Goal: Information Seeking & Learning: Learn about a topic

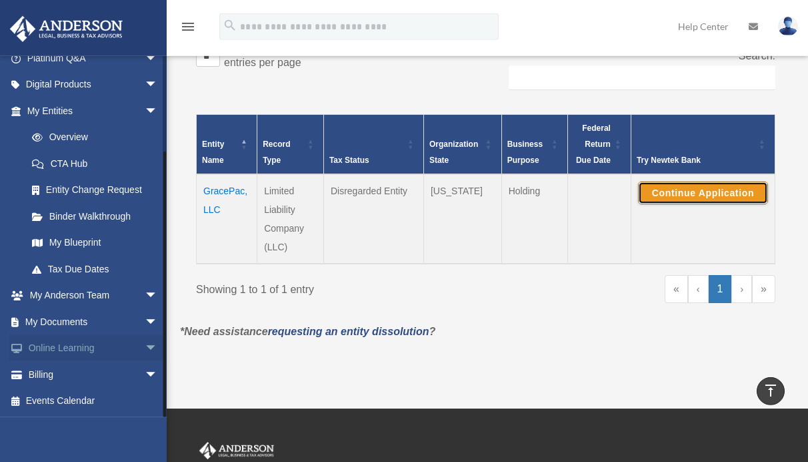
scroll to position [272, 0]
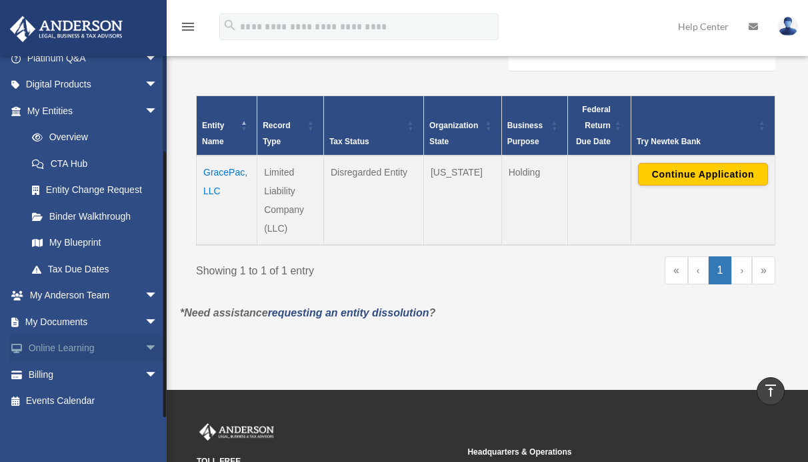
click at [145, 348] on span "arrow_drop_down" at bounding box center [158, 348] width 27 height 27
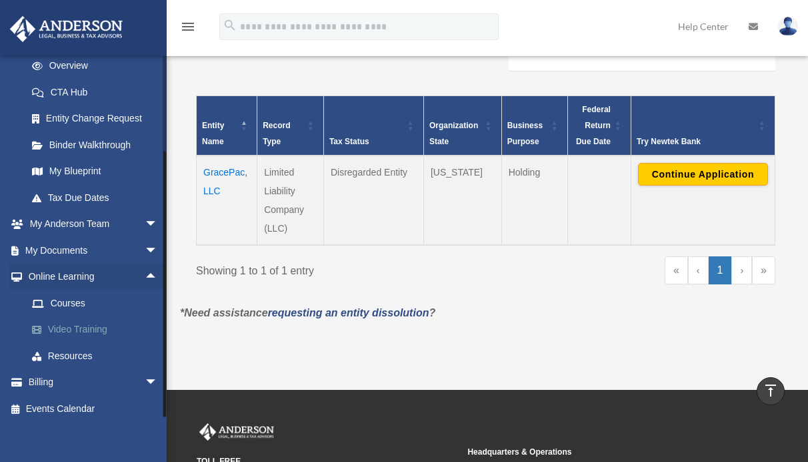
scroll to position [199, 0]
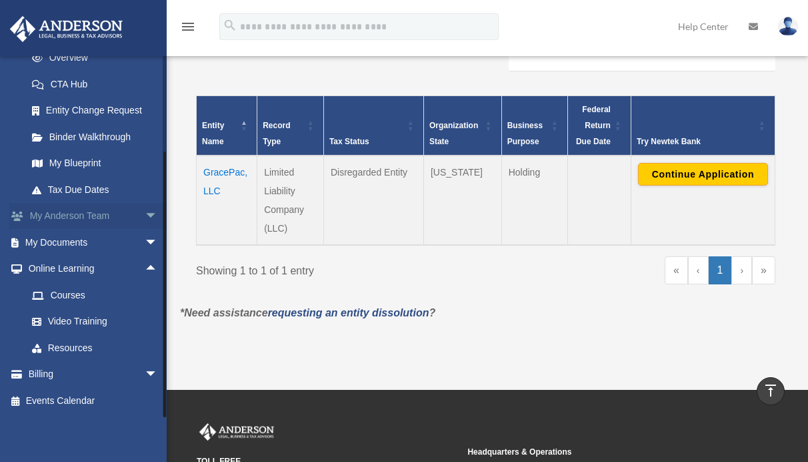
click at [145, 215] on span "arrow_drop_down" at bounding box center [158, 216] width 27 height 27
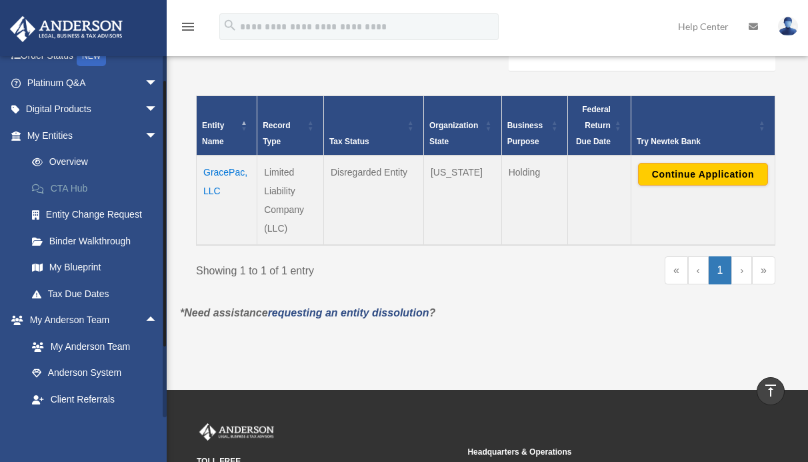
scroll to position [71, 0]
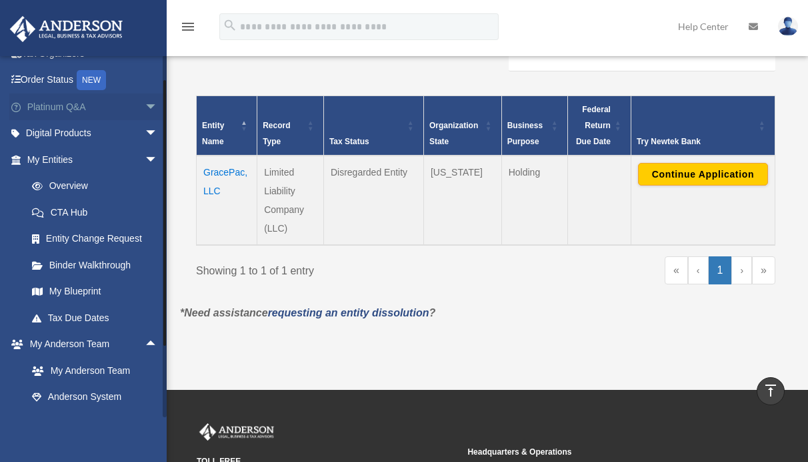
click at [145, 107] on span "arrow_drop_down" at bounding box center [158, 106] width 27 height 27
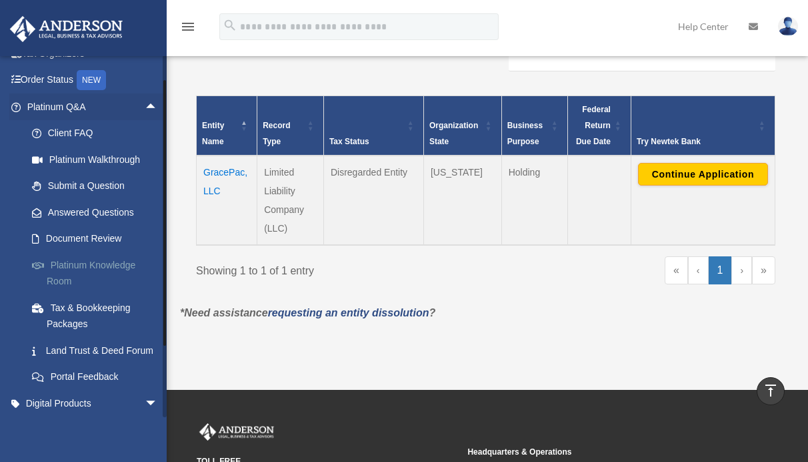
click at [73, 267] on link "Platinum Knowledge Room" at bounding box center [98, 272] width 159 height 43
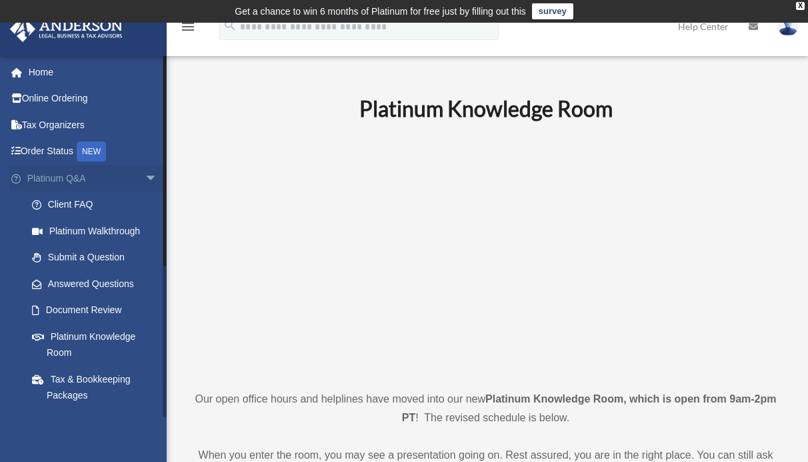
click at [145, 174] on span "arrow_drop_down" at bounding box center [158, 178] width 27 height 27
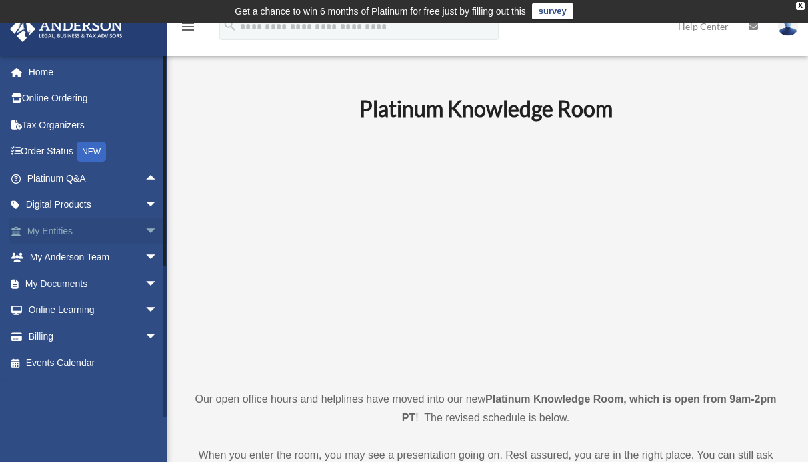
click at [145, 232] on span "arrow_drop_down" at bounding box center [158, 230] width 27 height 27
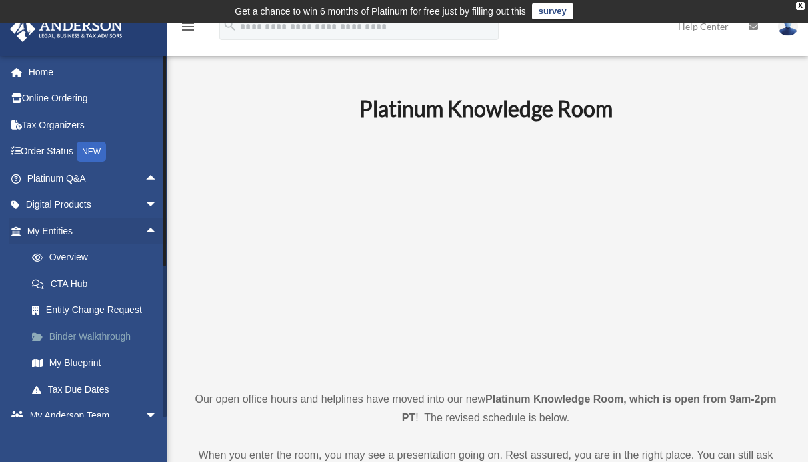
click at [84, 335] on link "Binder Walkthrough" at bounding box center [98, 336] width 159 height 27
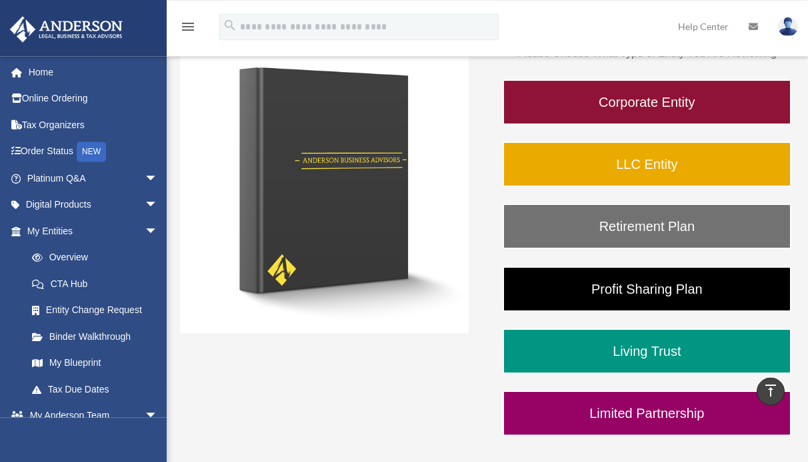
scroll to position [68, 0]
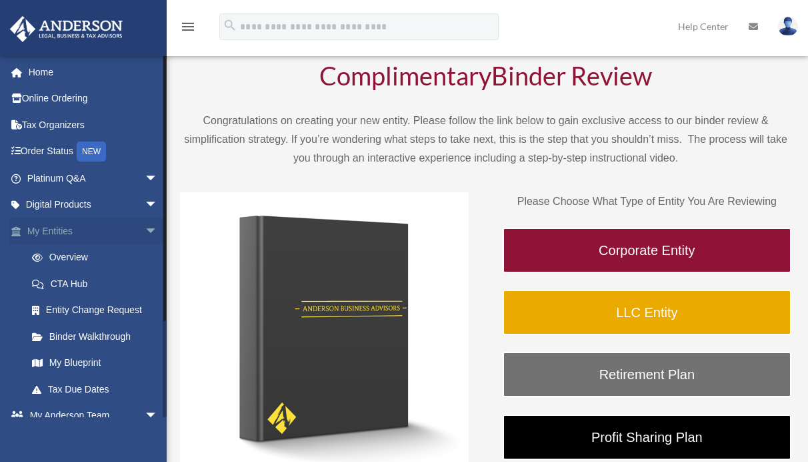
click at [145, 229] on span "arrow_drop_down" at bounding box center [158, 230] width 27 height 27
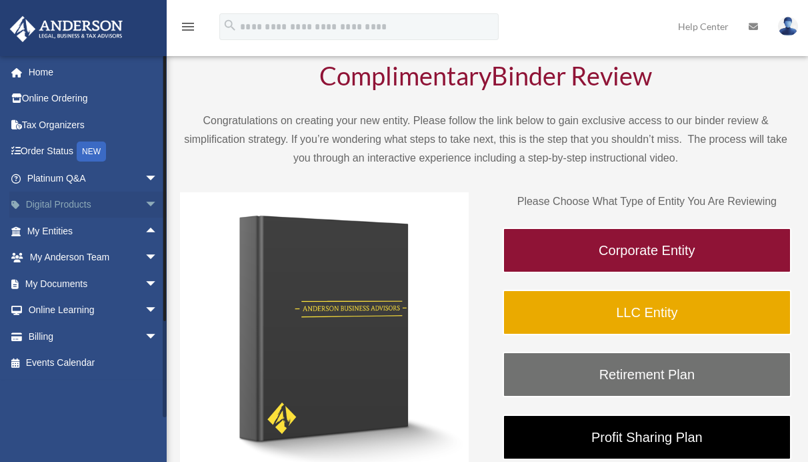
click at [145, 202] on span "arrow_drop_down" at bounding box center [158, 204] width 27 height 27
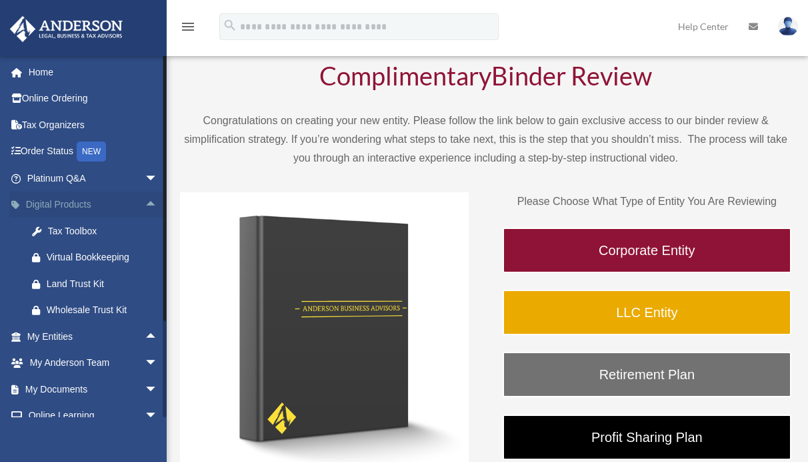
click at [145, 204] on span "arrow_drop_up" at bounding box center [158, 204] width 27 height 27
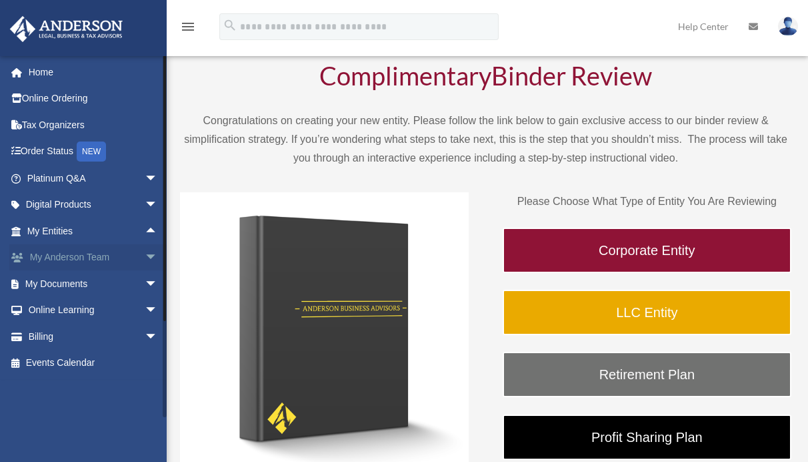
click at [145, 257] on span "arrow_drop_down" at bounding box center [158, 257] width 27 height 27
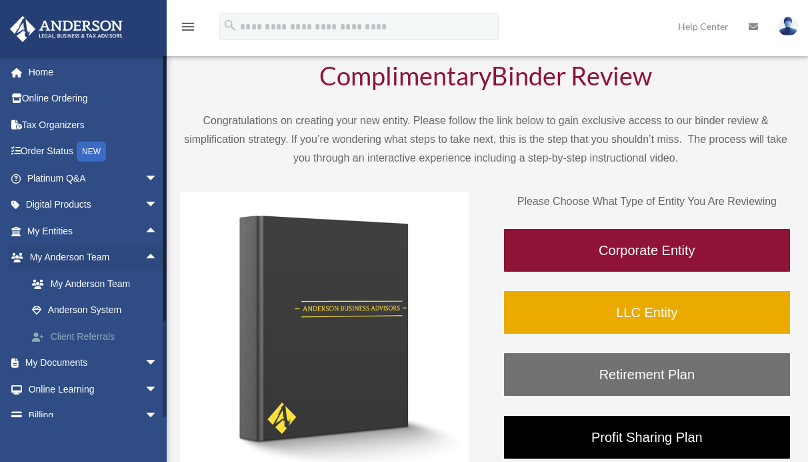
click at [74, 338] on link "Client Referrals" at bounding box center [98, 336] width 159 height 27
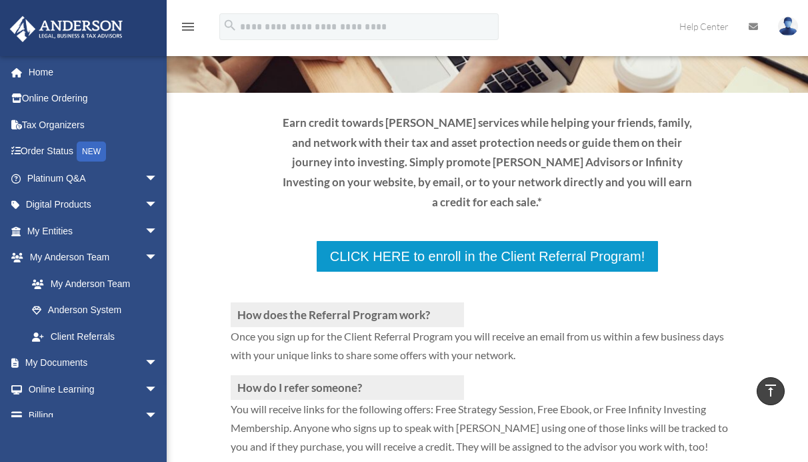
scroll to position [68, 0]
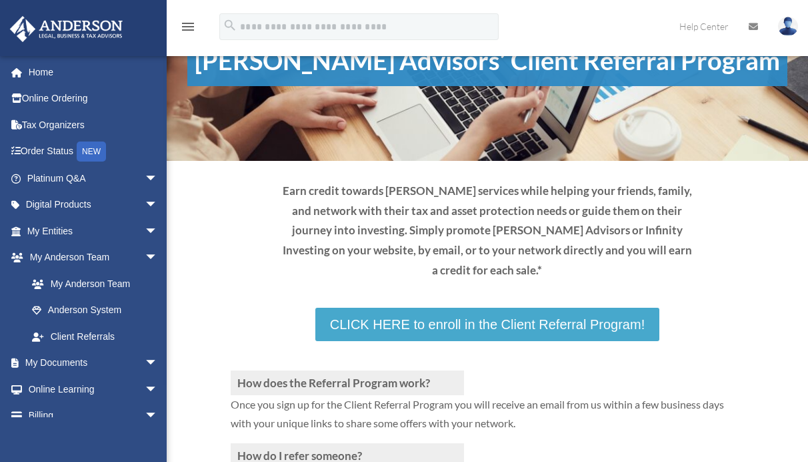
click at [464, 323] on link "CLICK HERE to enroll in the Client Referral Program!" at bounding box center [487, 323] width 344 height 33
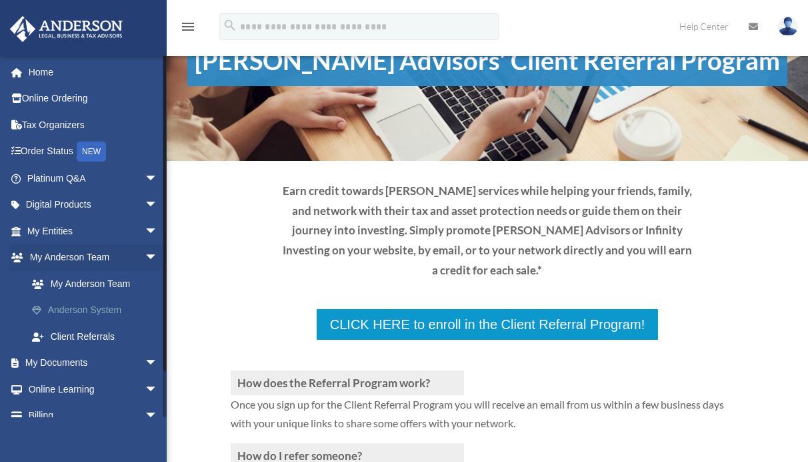
click at [87, 309] on link "Anderson System" at bounding box center [98, 310] width 159 height 27
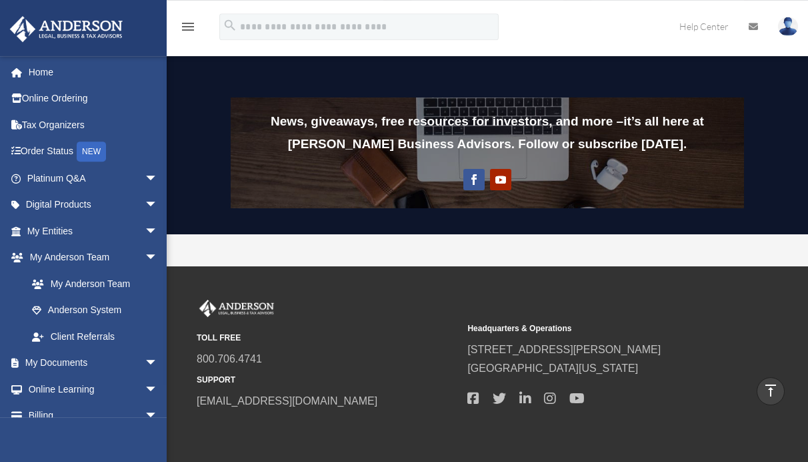
scroll to position [1088, 0]
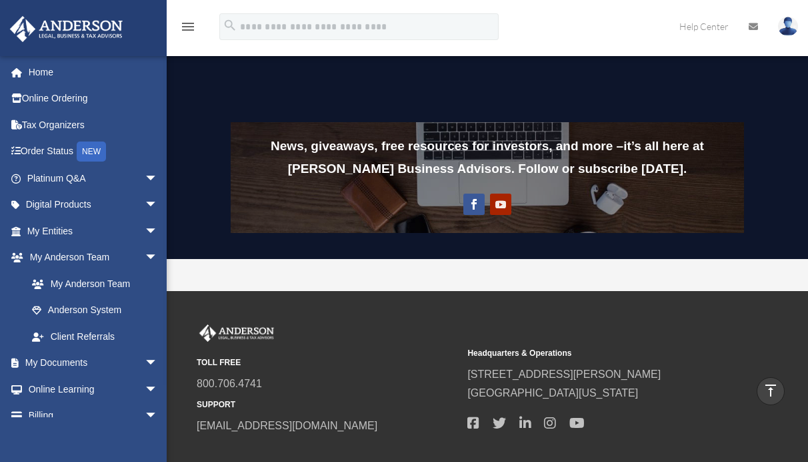
click at [500, 205] on link "Follow" at bounding box center [500, 203] width 21 height 21
